Goal: Navigation & Orientation: Find specific page/section

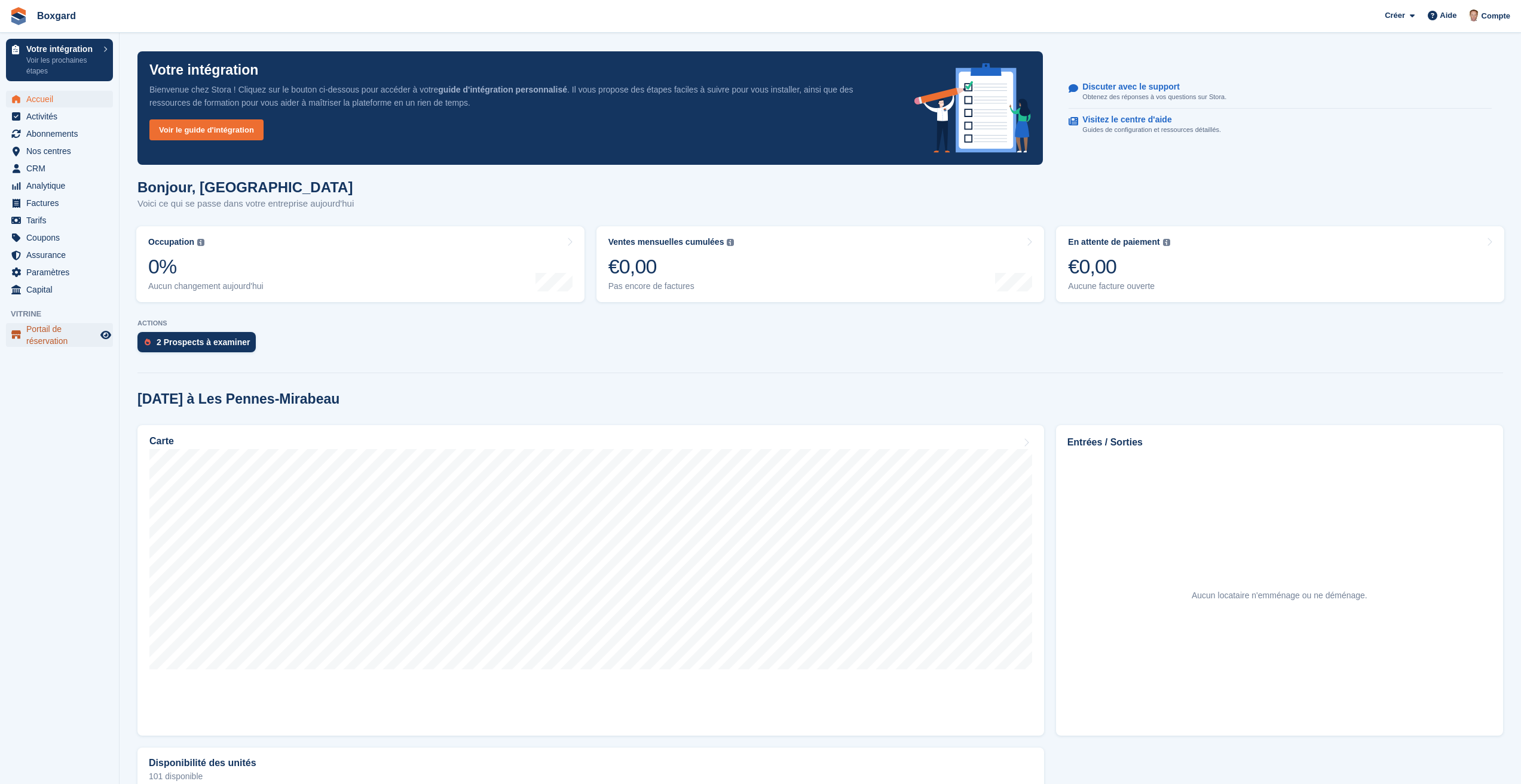
click at [44, 333] on span "Portail de réservation" at bounding box center [63, 334] width 72 height 24
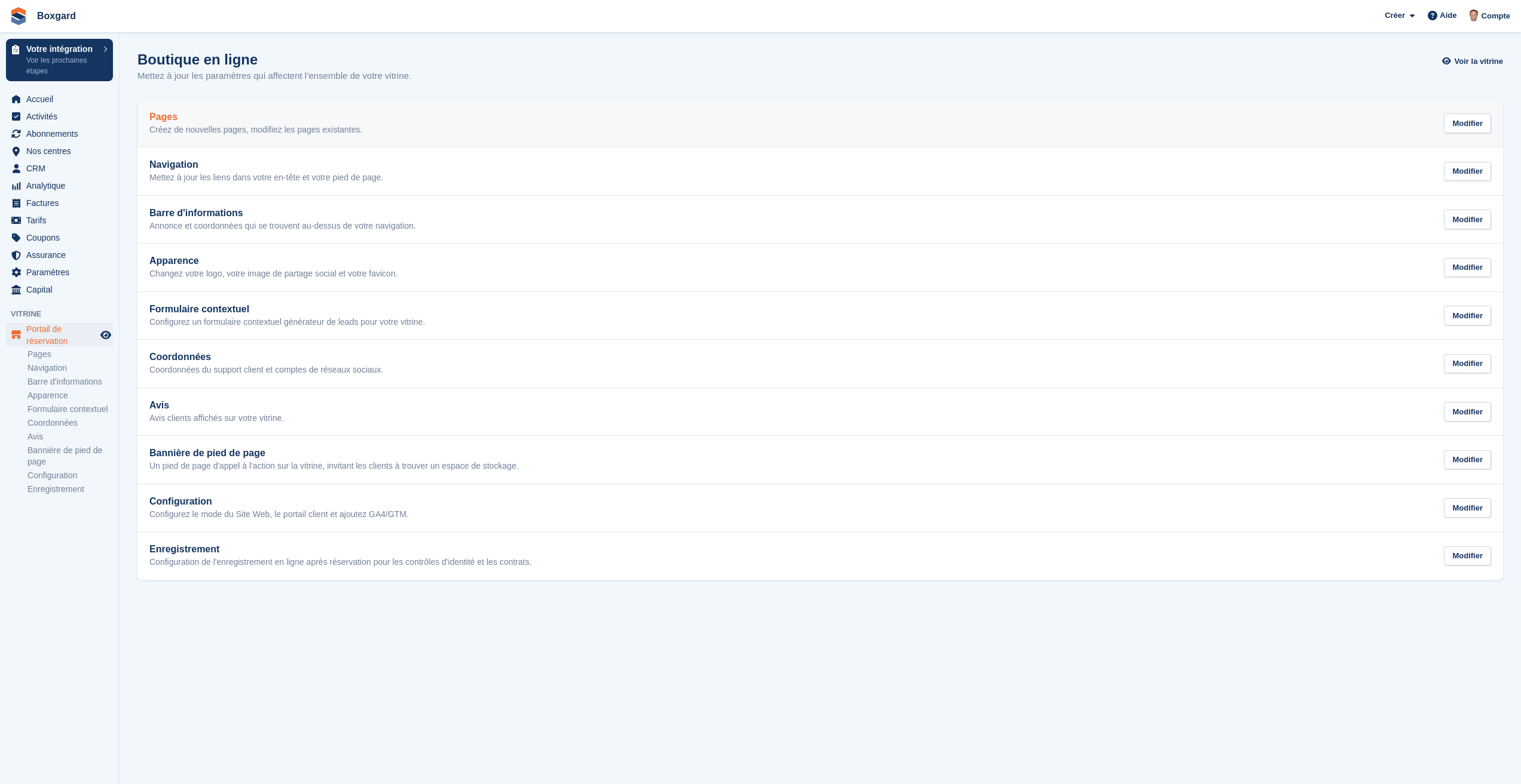
click at [208, 119] on h2 "Pages" at bounding box center [255, 117] width 213 height 10
